Goal: Submit feedback/report problem

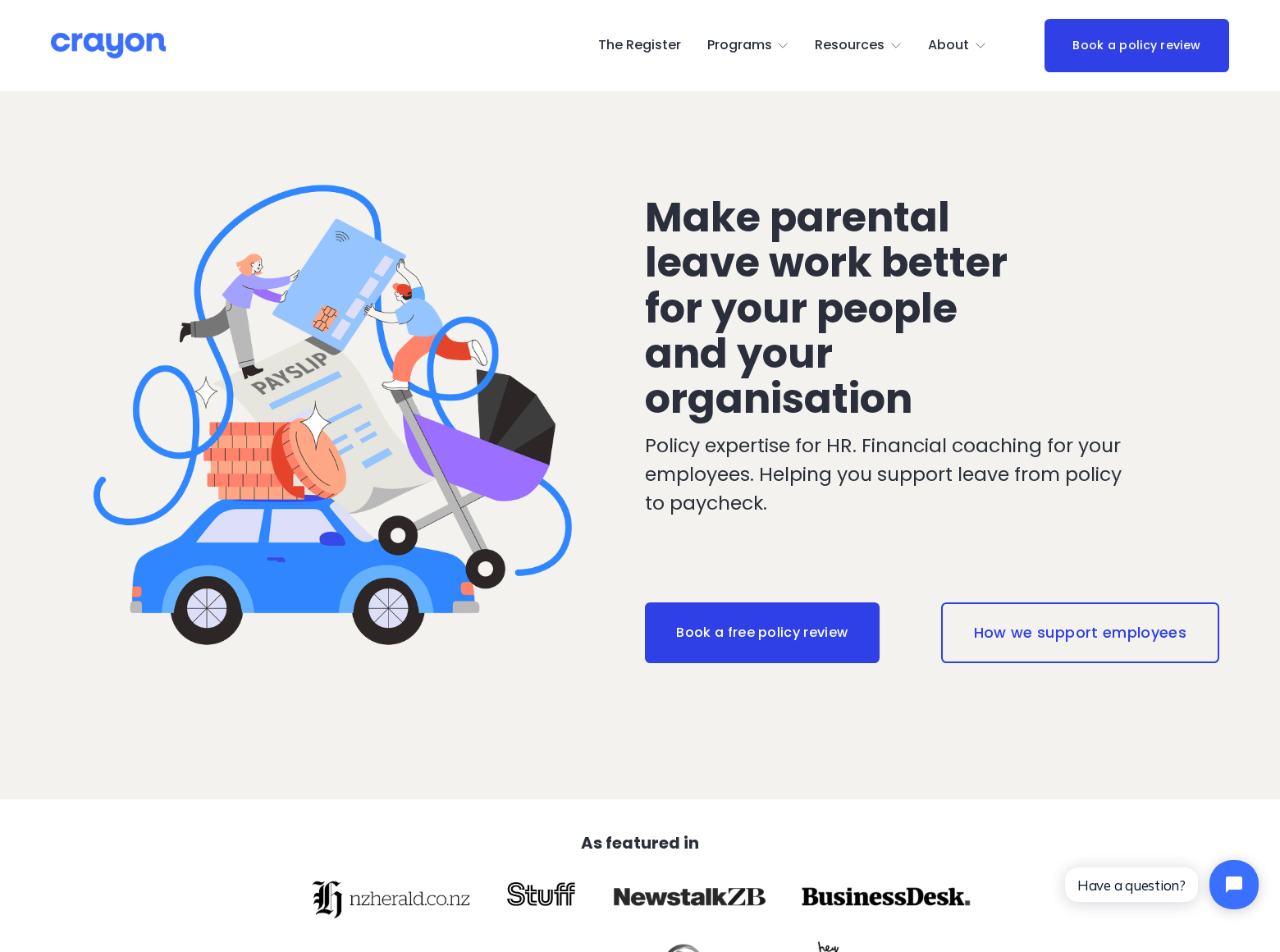
scroll to position [2937, 0]
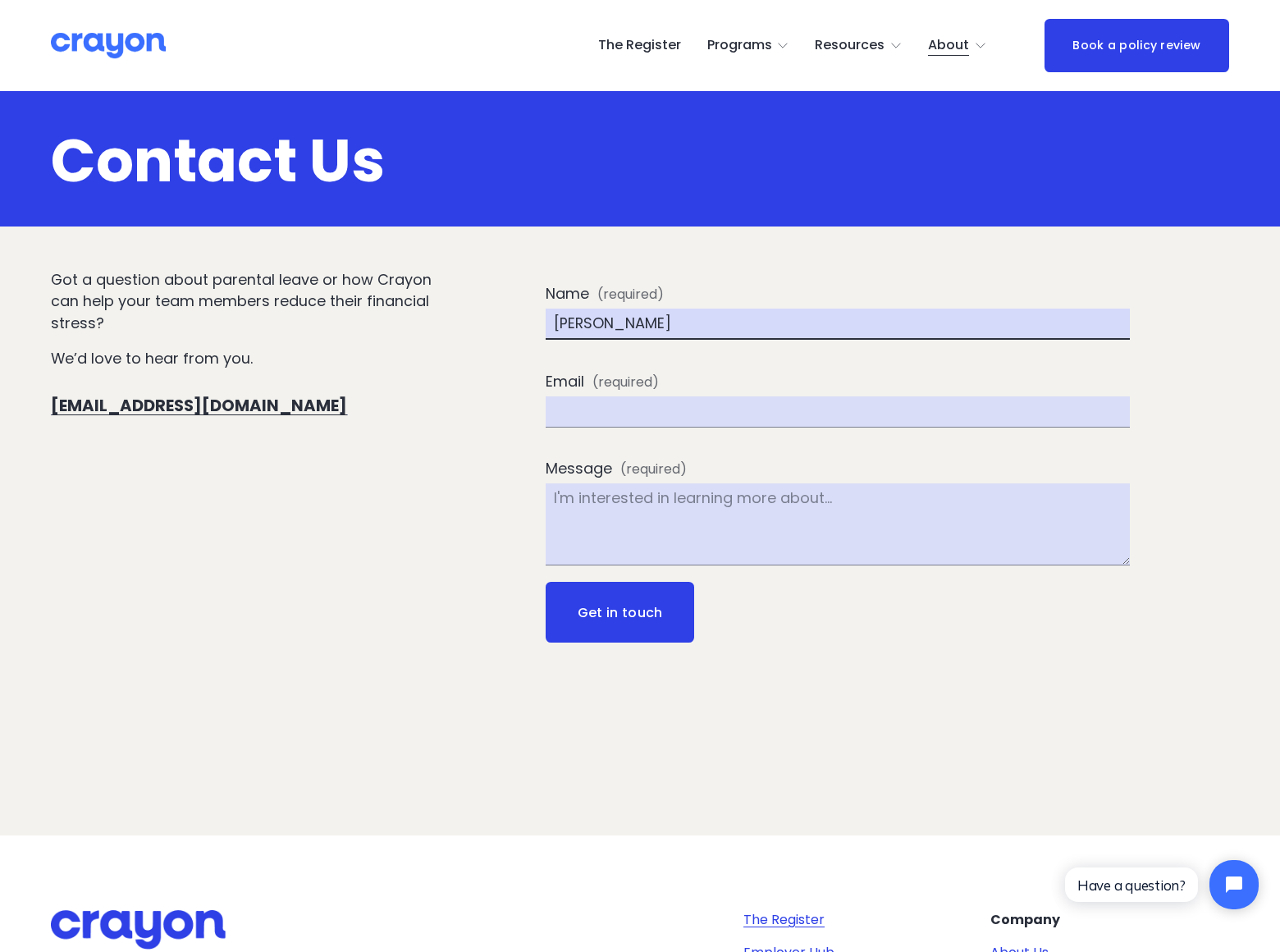
type input "[PERSON_NAME]"
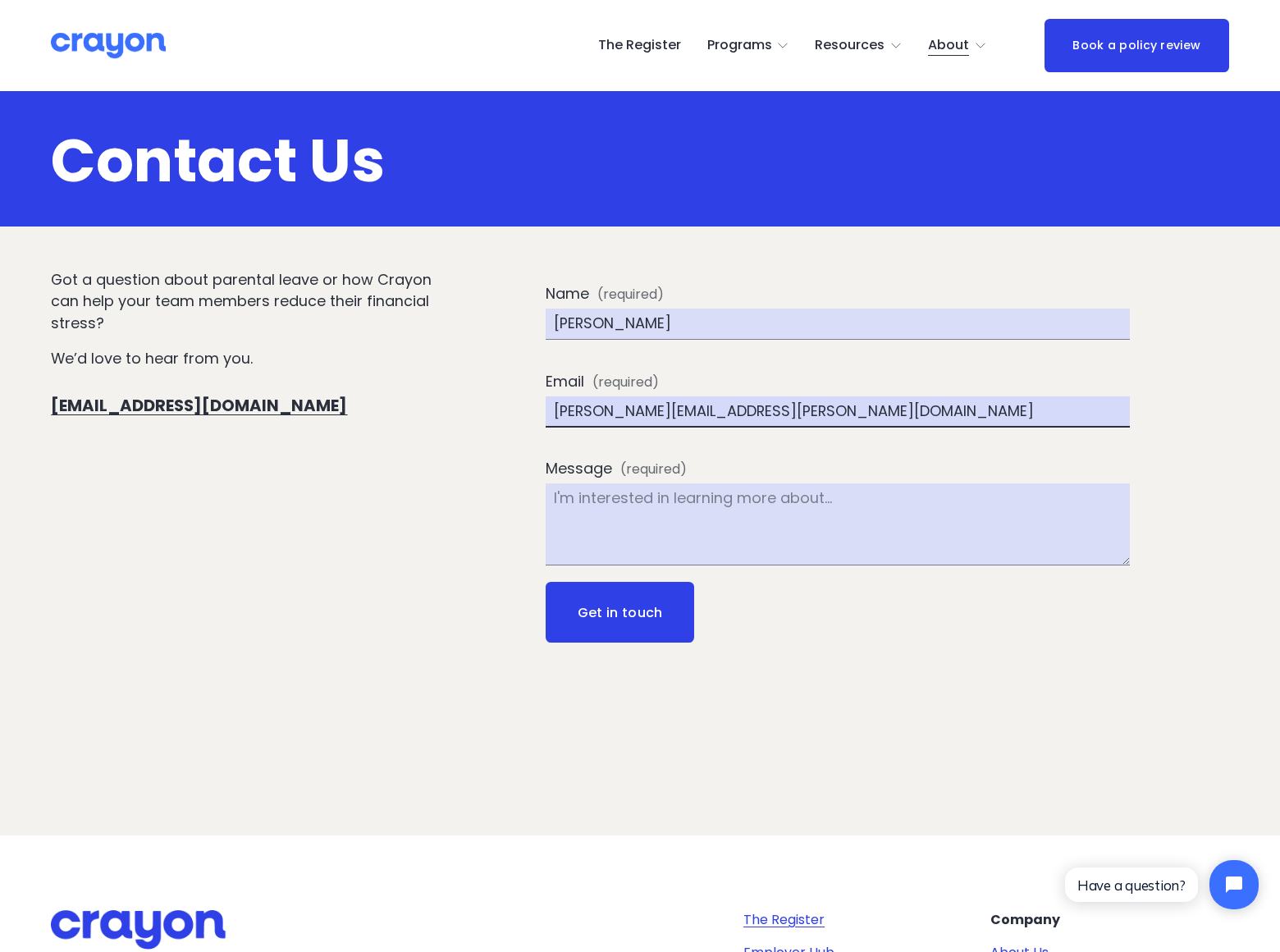
type input "[PERSON_NAME][EMAIL_ADDRESS][PERSON_NAME][DOMAIN_NAME]"
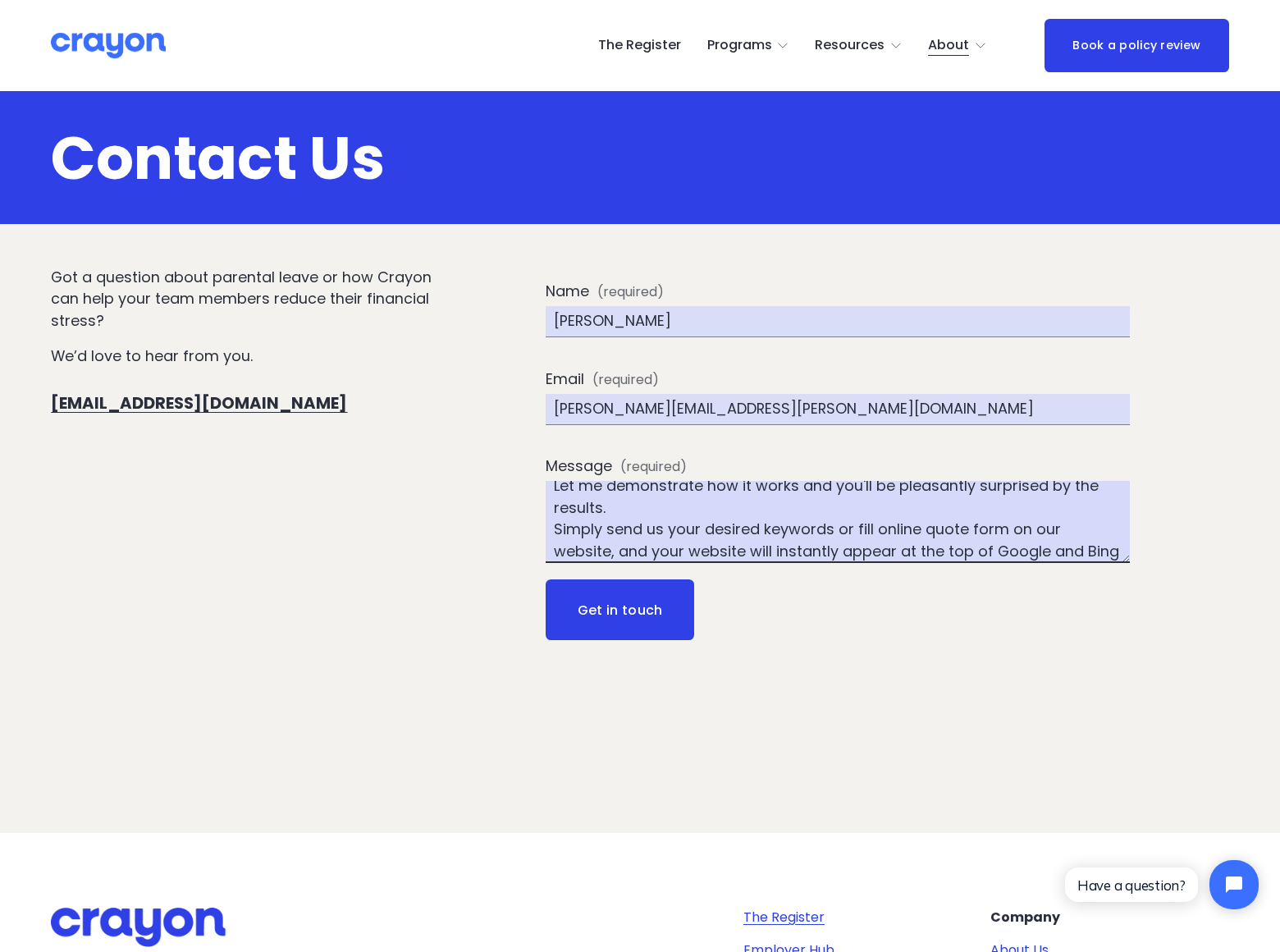
scroll to position [76, 0]
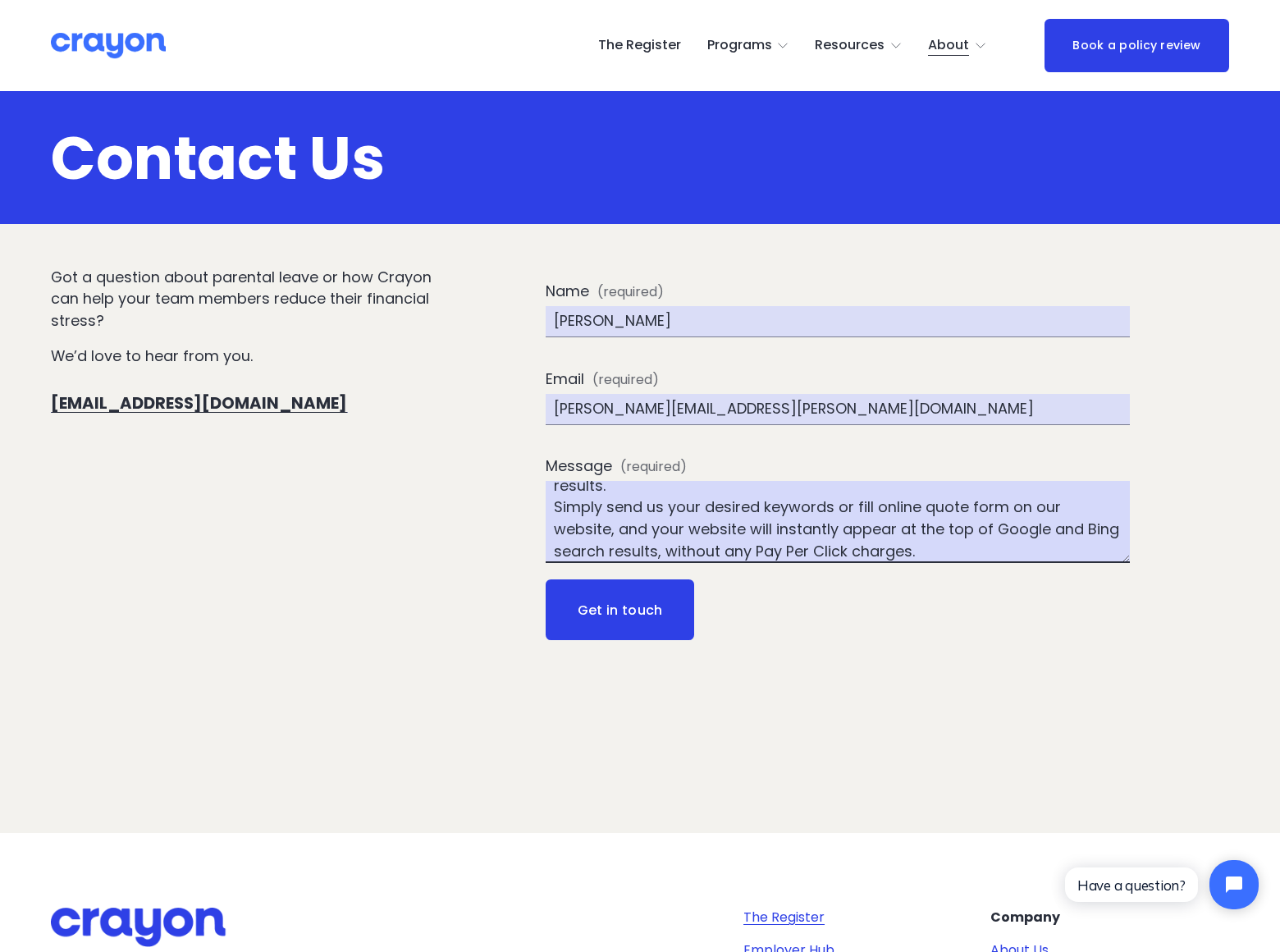
type textarea "I am not offering SEO or Pay Per Click Advertising services. This is something …"
click at [619, 610] on button "Get in touch Get in touch" at bounding box center [620, 610] width 149 height 61
